Goal: Task Accomplishment & Management: Manage account settings

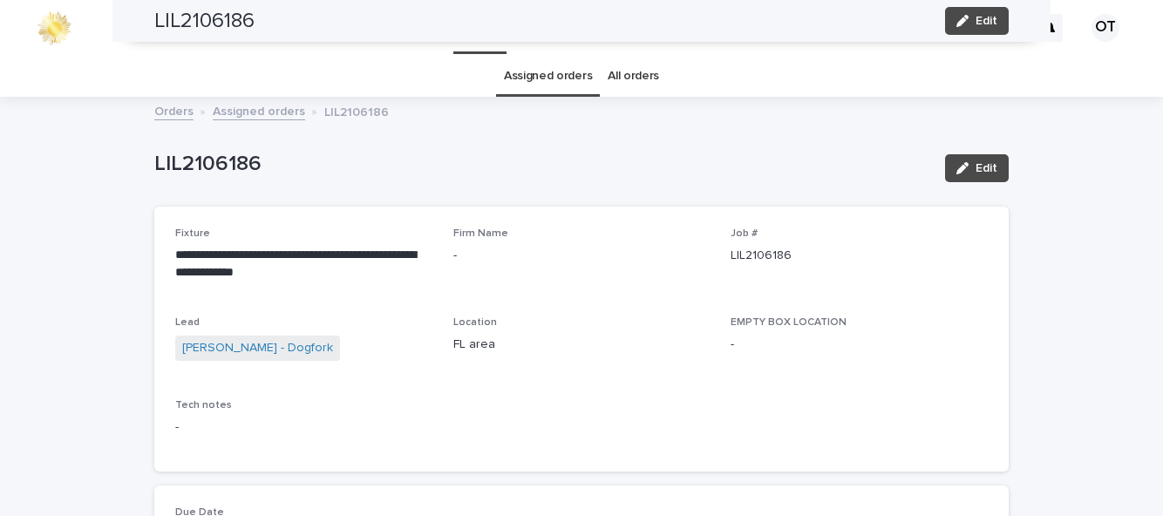
click at [979, 21] on span "Edit" at bounding box center [987, 21] width 22 height 12
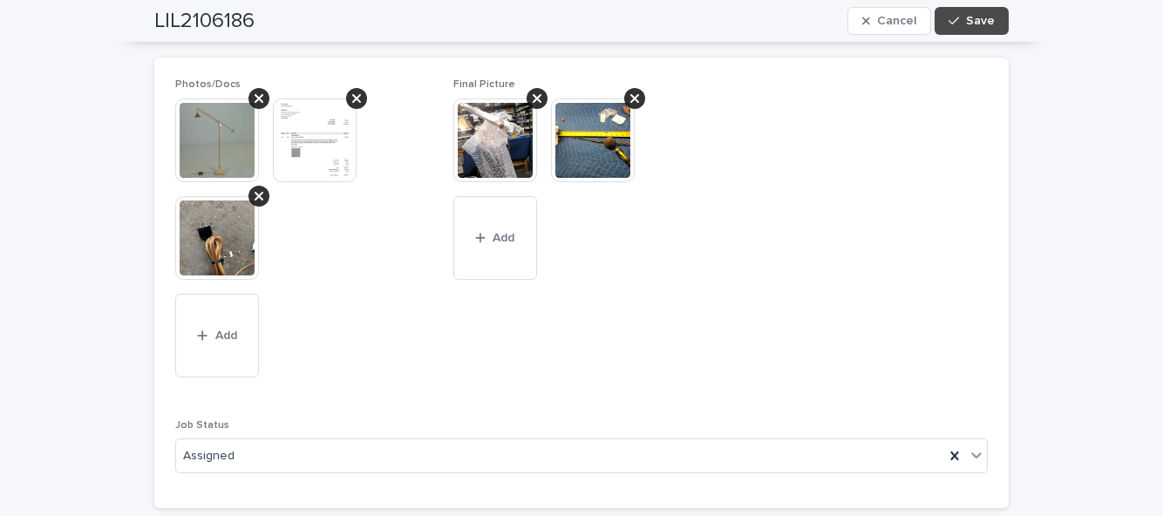
scroll to position [1361, 0]
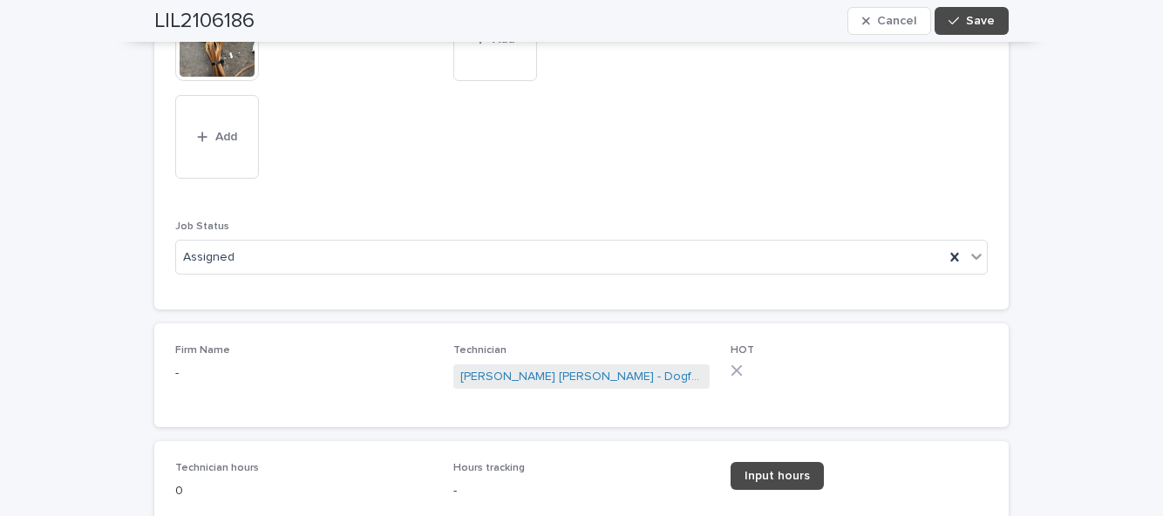
click at [965, 268] on div at bounding box center [955, 257] width 21 height 31
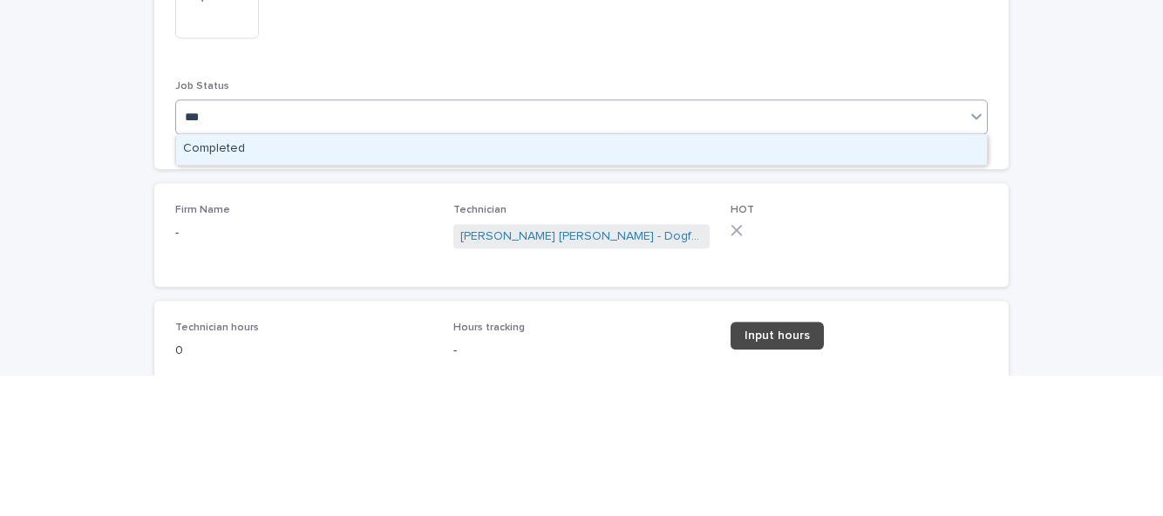
click at [759, 295] on div "Completed" at bounding box center [581, 290] width 811 height 31
type input "***"
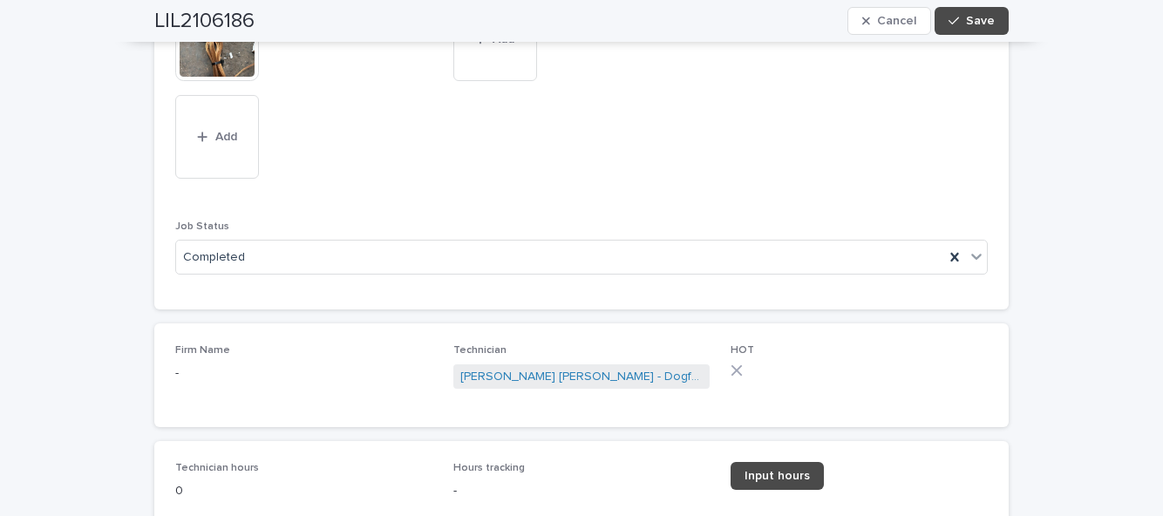
click at [784, 475] on span "Input hours" at bounding box center [777, 476] width 65 height 12
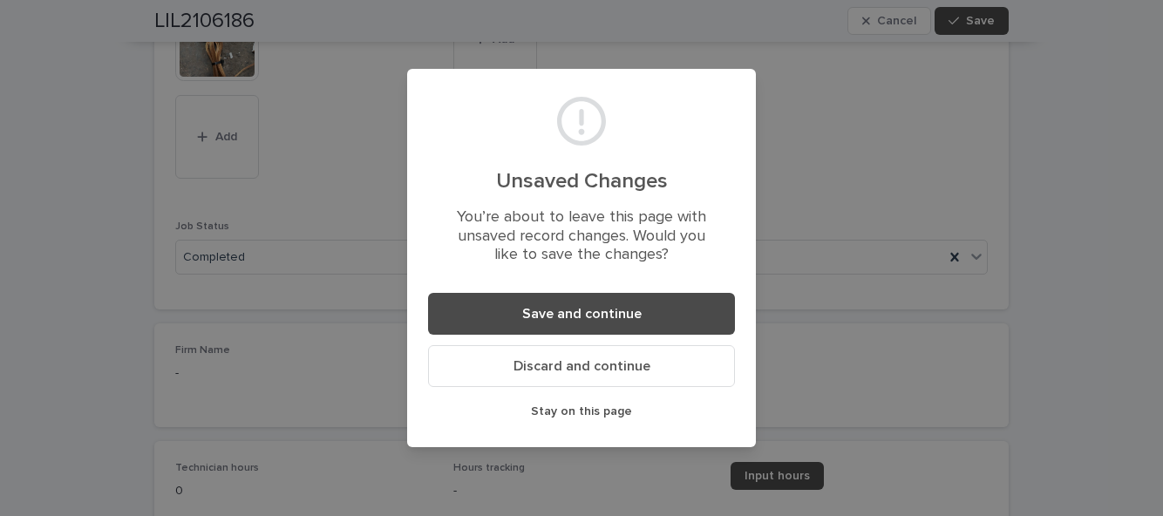
click at [684, 310] on button "Save and continue" at bounding box center [581, 314] width 307 height 42
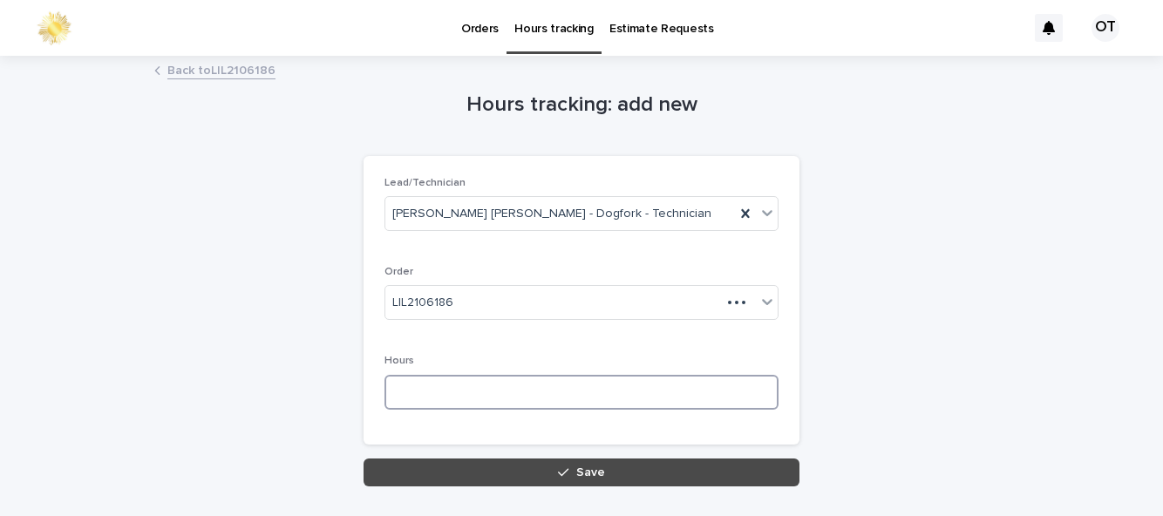
click at [586, 391] on input at bounding box center [582, 392] width 394 height 35
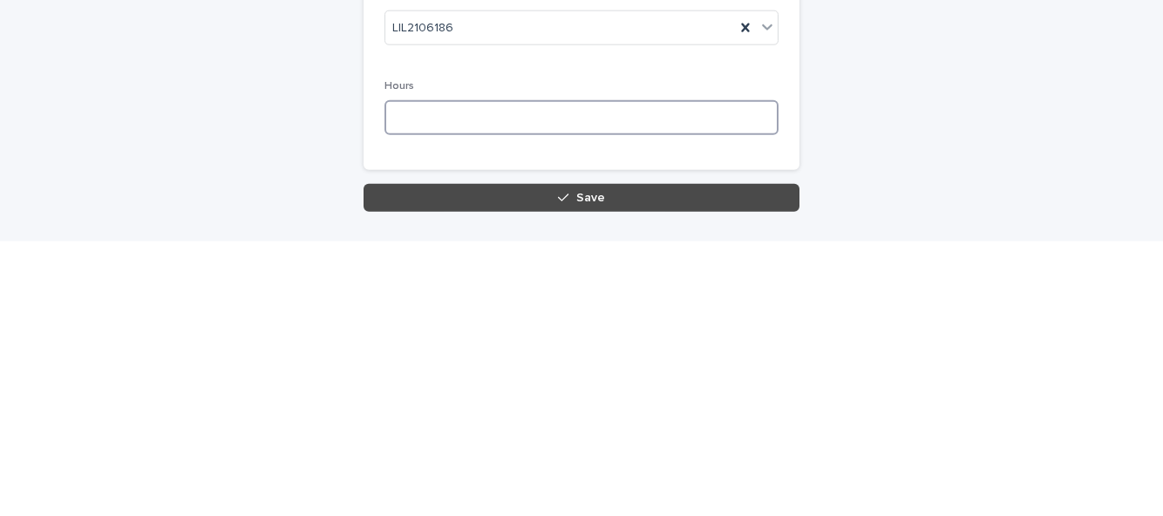
click at [560, 393] on input at bounding box center [582, 392] width 394 height 35
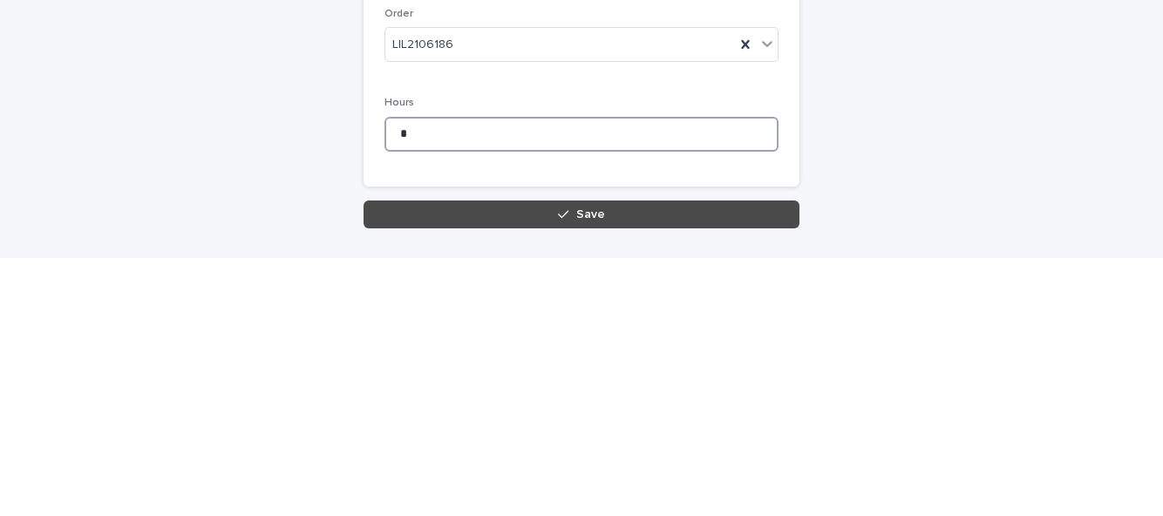
type input "*"
click at [773, 474] on button "Save" at bounding box center [582, 473] width 436 height 28
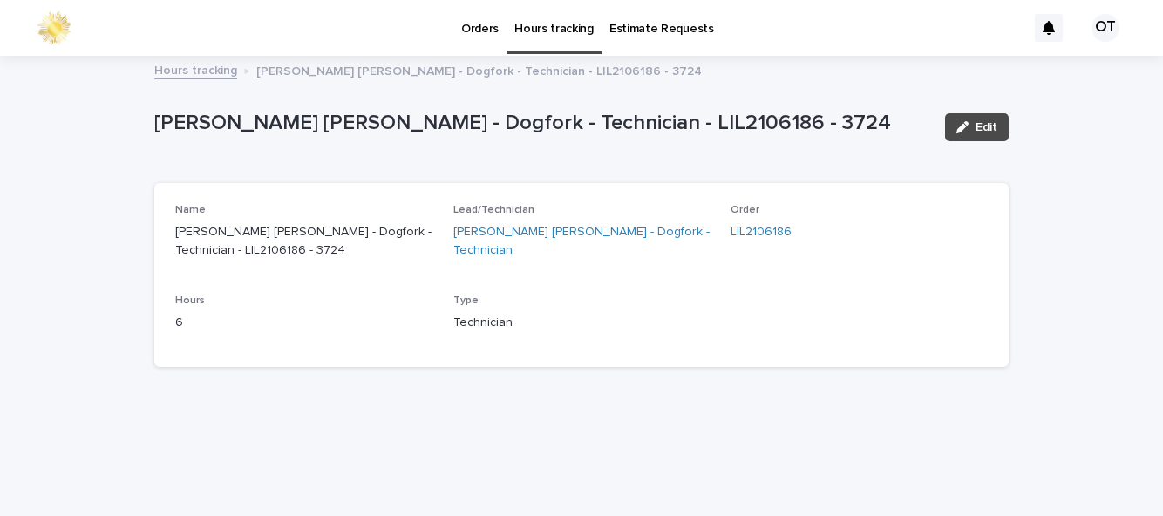
click at [483, 46] on link "Orders" at bounding box center [480, 27] width 53 height 54
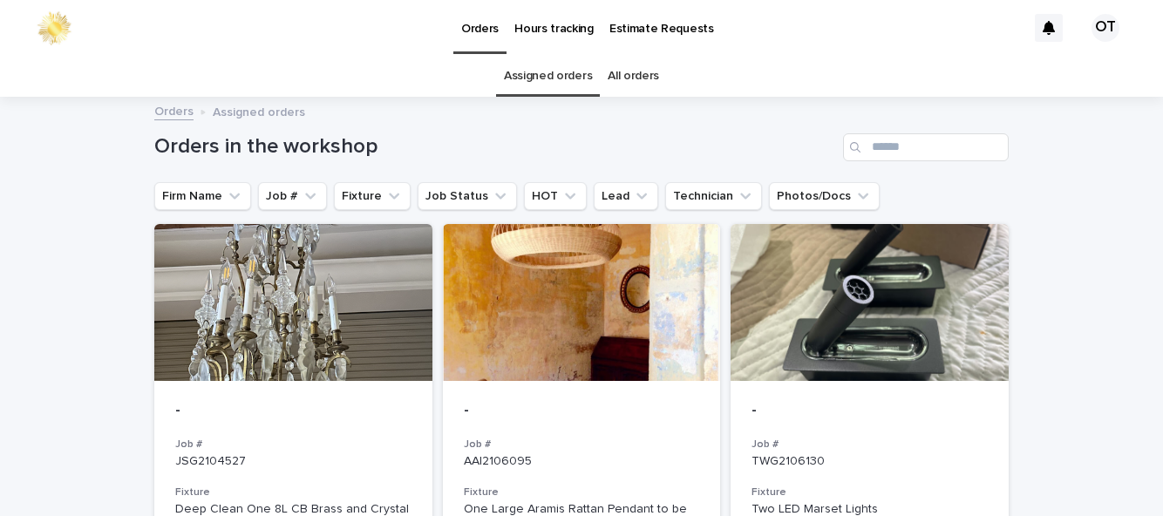
click at [928, 328] on div at bounding box center [870, 302] width 278 height 157
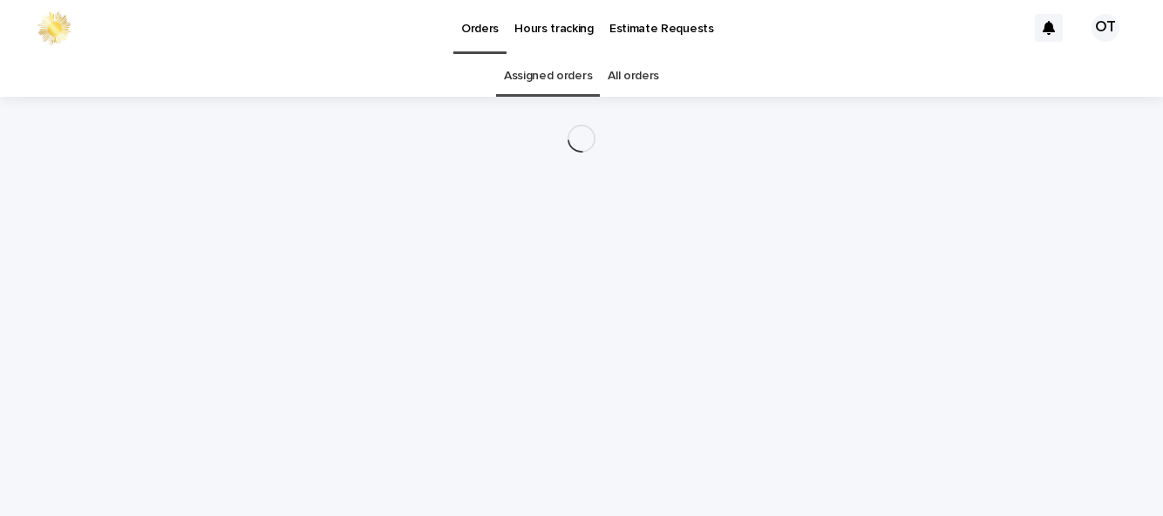
scroll to position [56, 0]
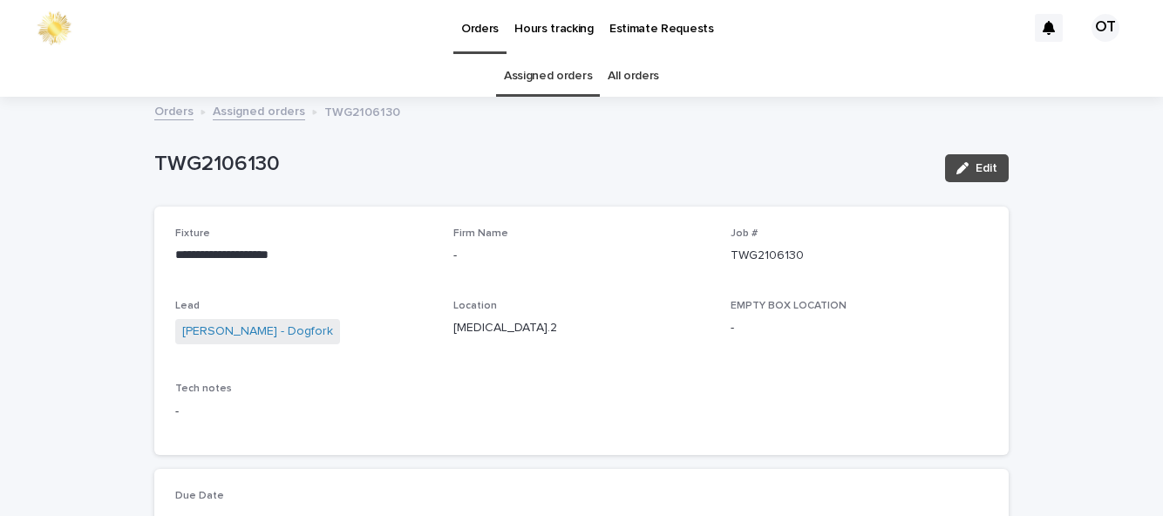
click at [532, 56] on link "Assigned orders" at bounding box center [548, 76] width 88 height 41
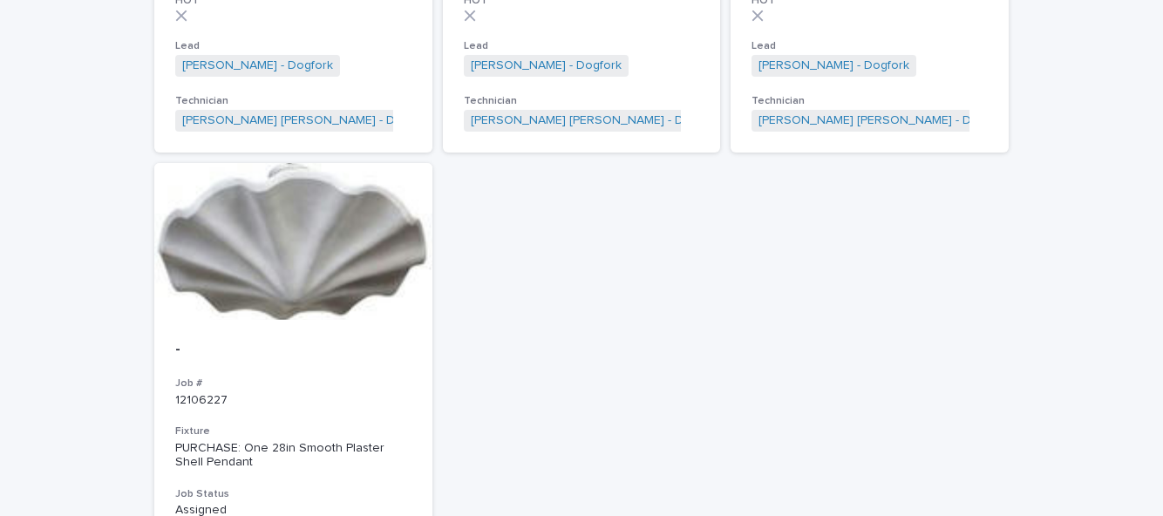
scroll to position [1161, 0]
click at [364, 337] on div "- Job # 12106227 Fixture PURCHASE: One 28in Smooth Plaster Shell Pendant Job St…" at bounding box center [293, 506] width 278 height 375
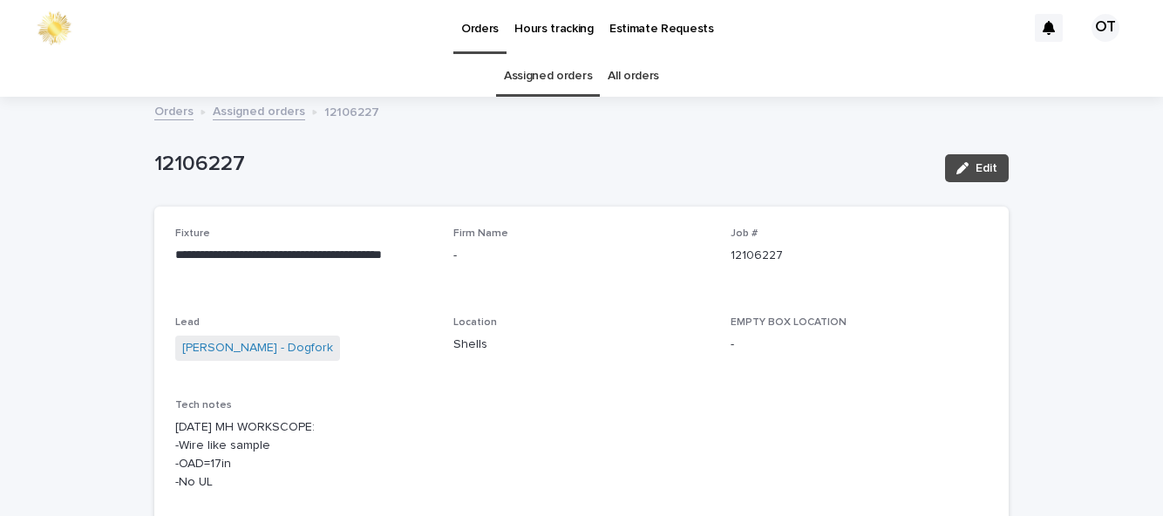
click at [563, 79] on link "Assigned orders" at bounding box center [548, 76] width 88 height 41
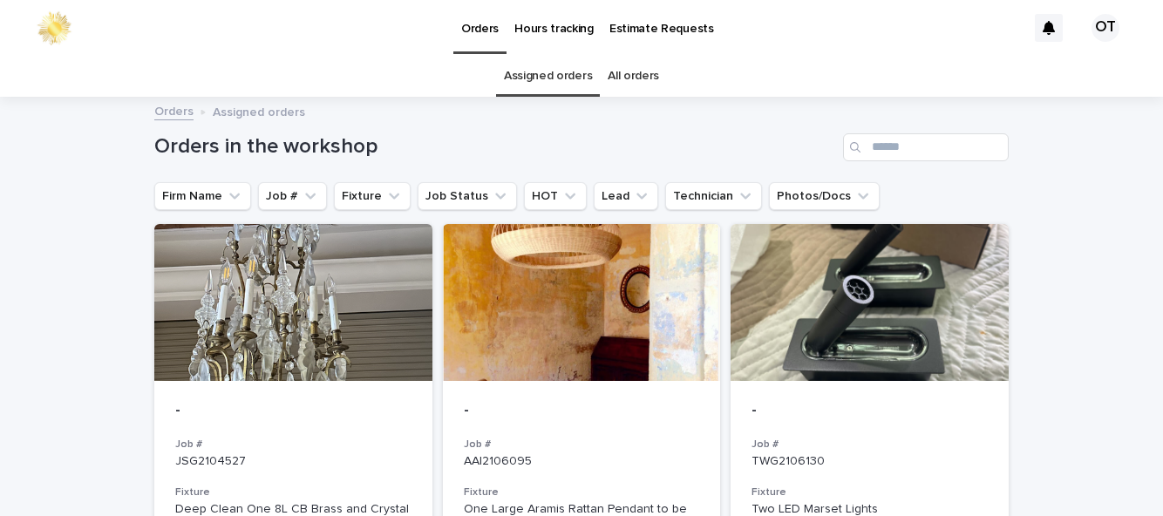
click at [904, 361] on div at bounding box center [870, 302] width 278 height 157
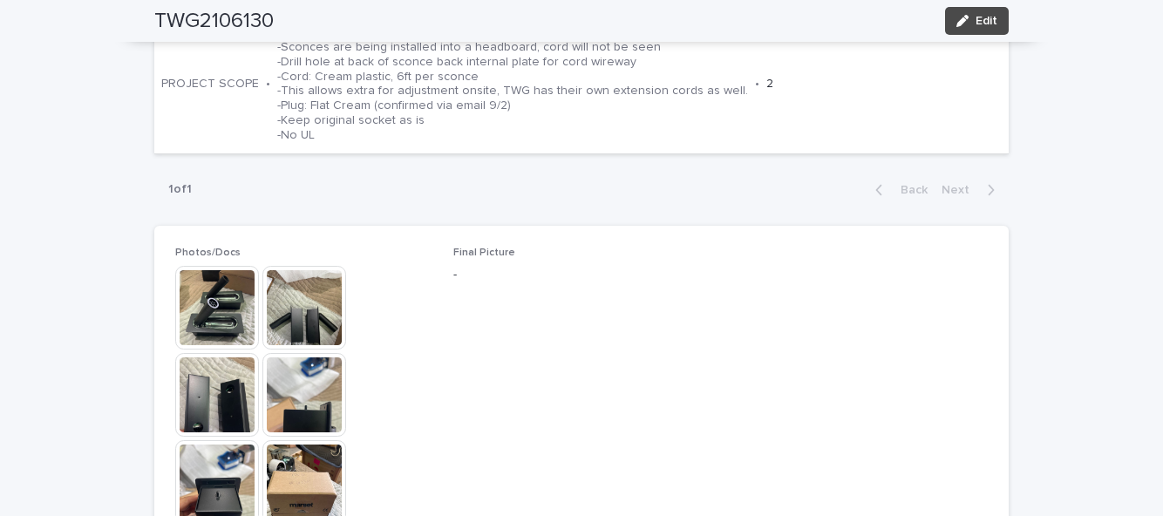
scroll to position [683, 0]
click at [558, 103] on p "-Convert hardwired sconces to plug-ins -Sconces are being installed into a head…" at bounding box center [512, 82] width 471 height 117
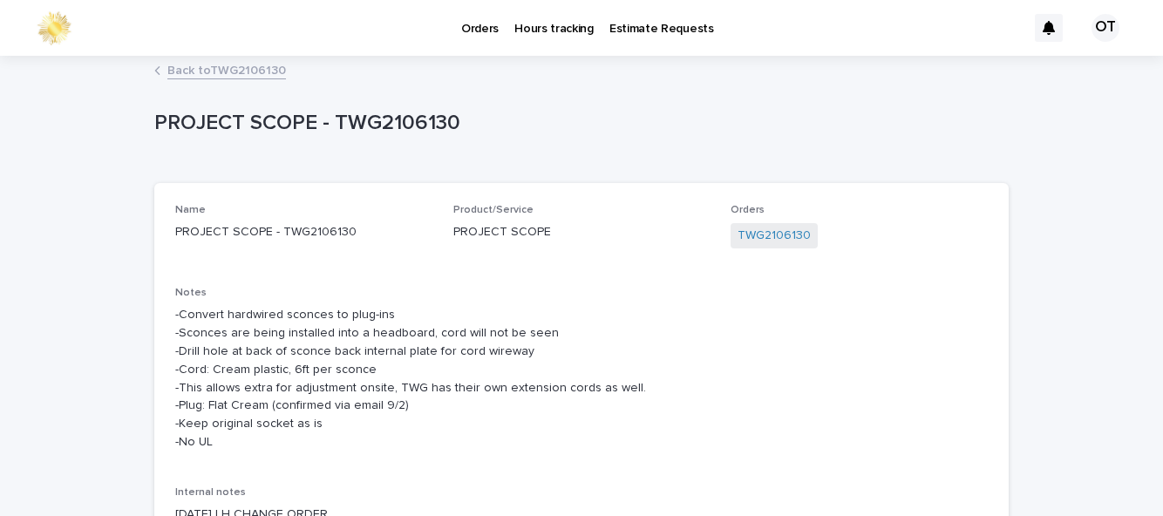
click at [171, 71] on link "Back to TWG2106130" at bounding box center [226, 69] width 119 height 20
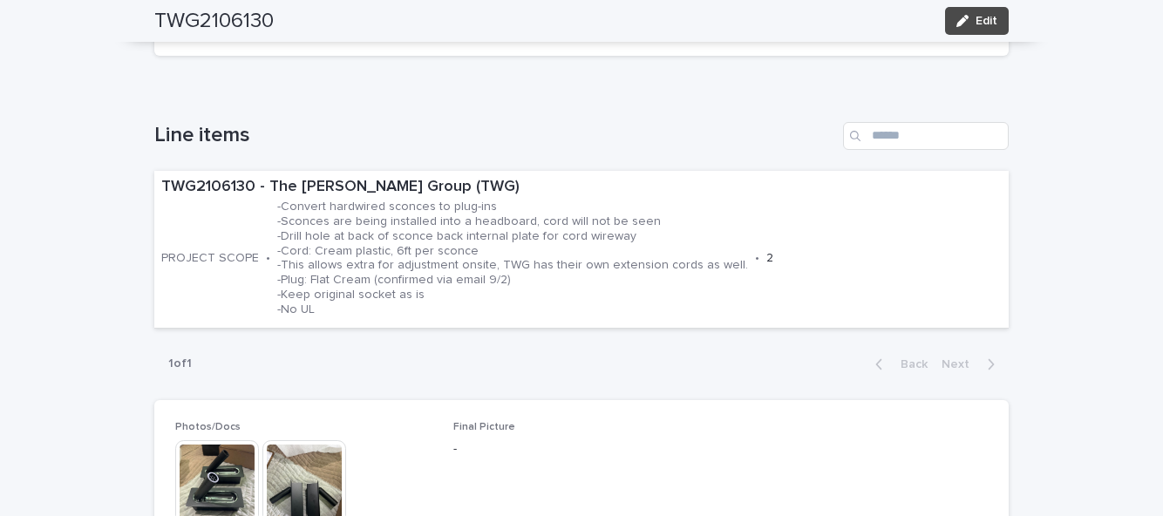
scroll to position [508, 0]
click at [992, 17] on span "Edit" at bounding box center [987, 21] width 22 height 12
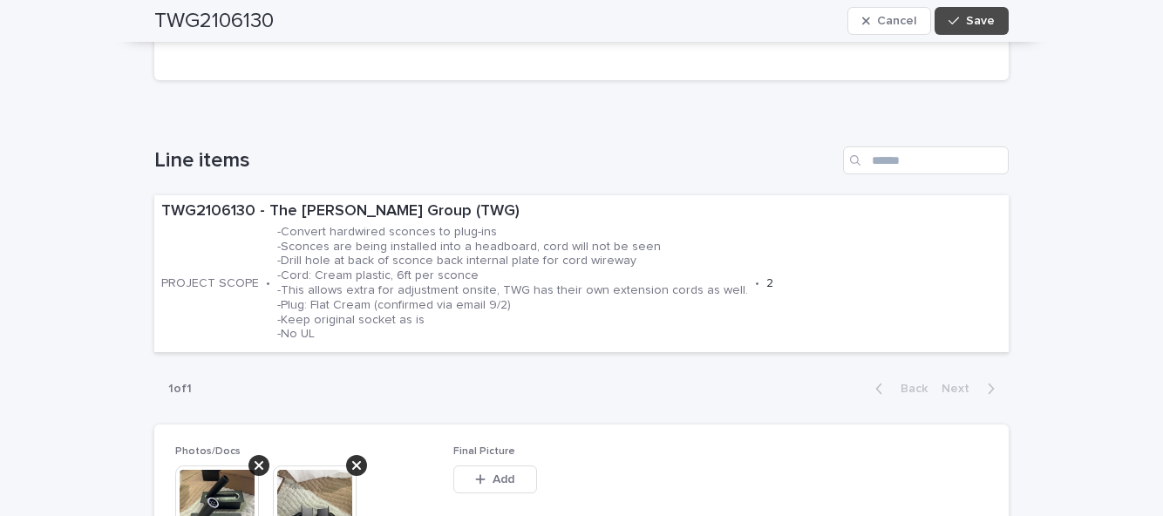
scroll to position [600, 0]
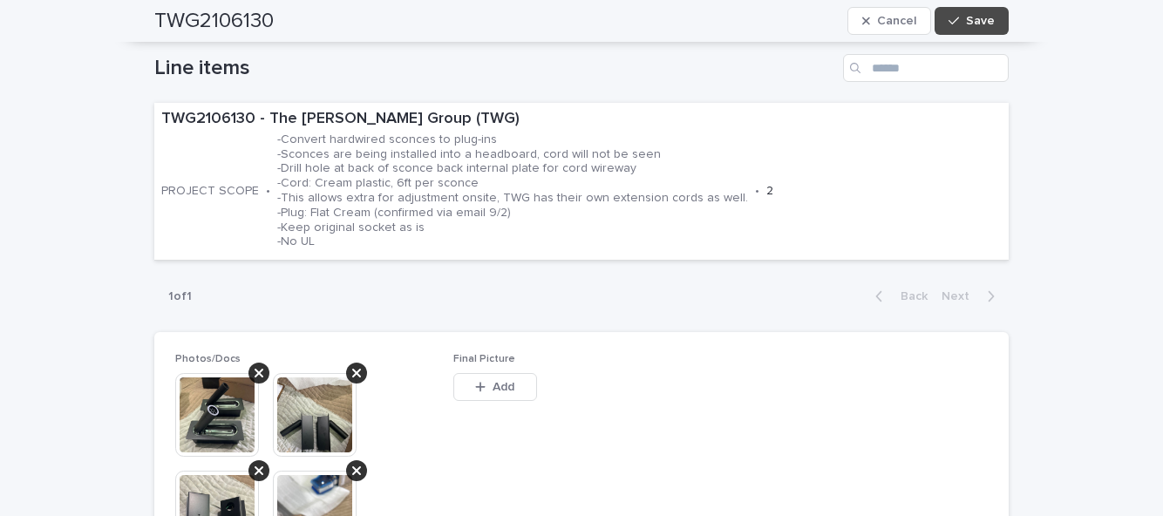
click at [492, 375] on button "Add" at bounding box center [496, 387] width 84 height 28
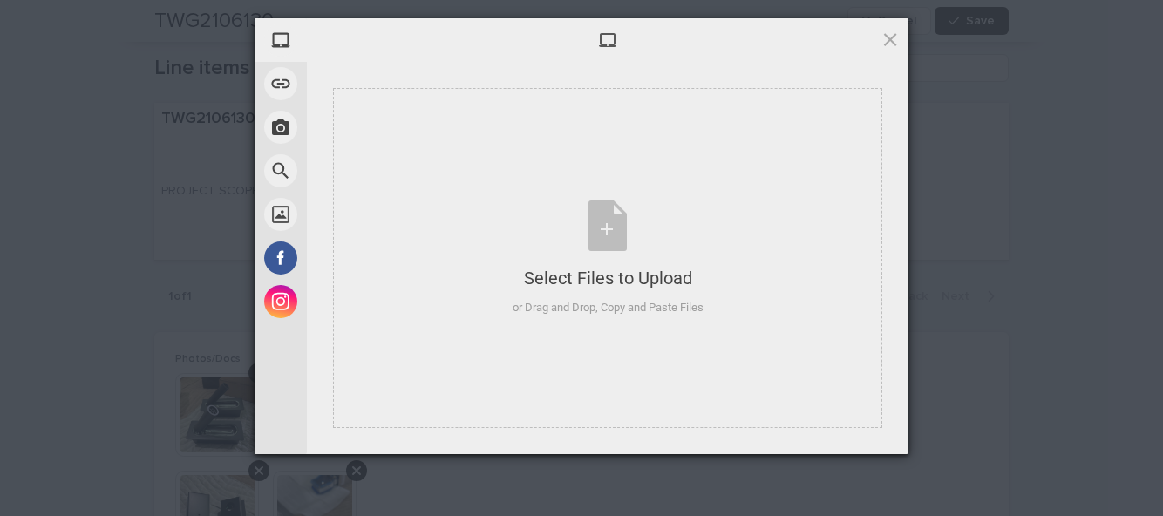
click at [695, 326] on div "Select Files to Upload or Drag and Drop, Copy and Paste Files" at bounding box center [607, 258] width 549 height 340
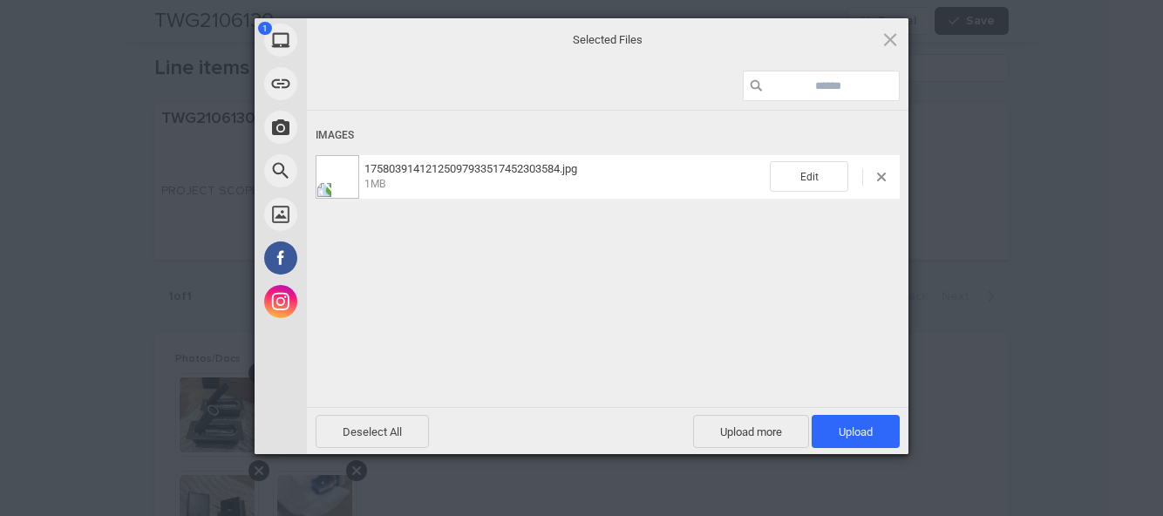
click at [865, 445] on span "Upload 1" at bounding box center [856, 431] width 88 height 33
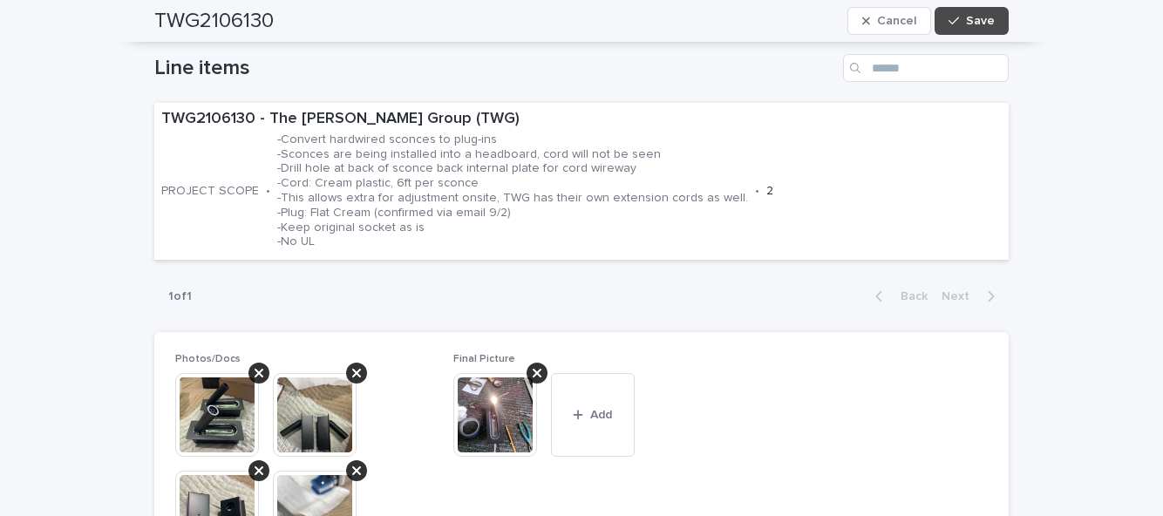
click at [979, 14] on button "Save" at bounding box center [972, 21] width 74 height 28
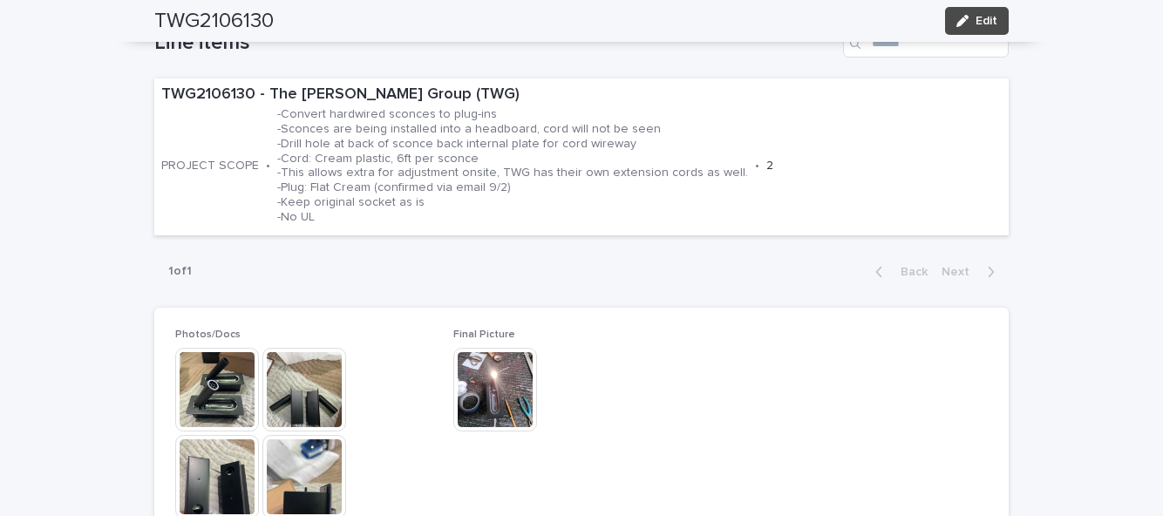
scroll to position [508, 0]
